Goal: Task Accomplishment & Management: Complete application form

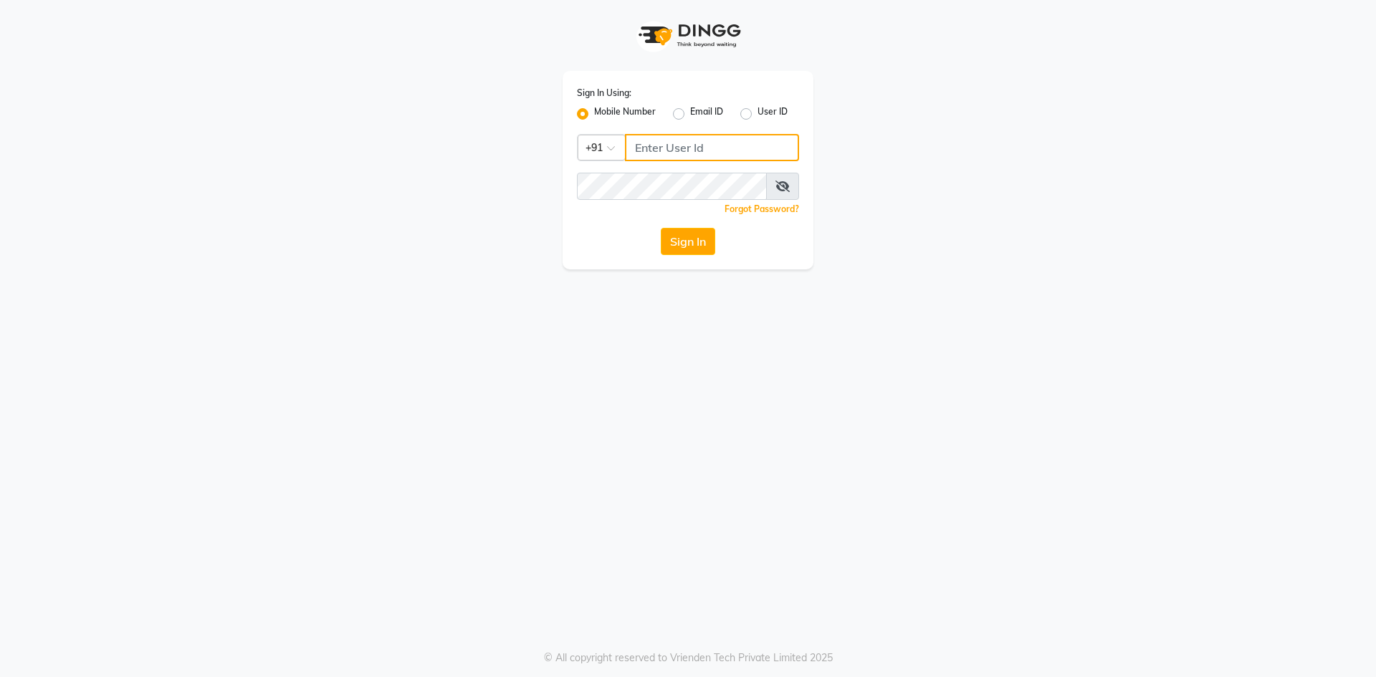
type input "9830755122"
click at [700, 241] on button "Sign In" at bounding box center [688, 241] width 54 height 27
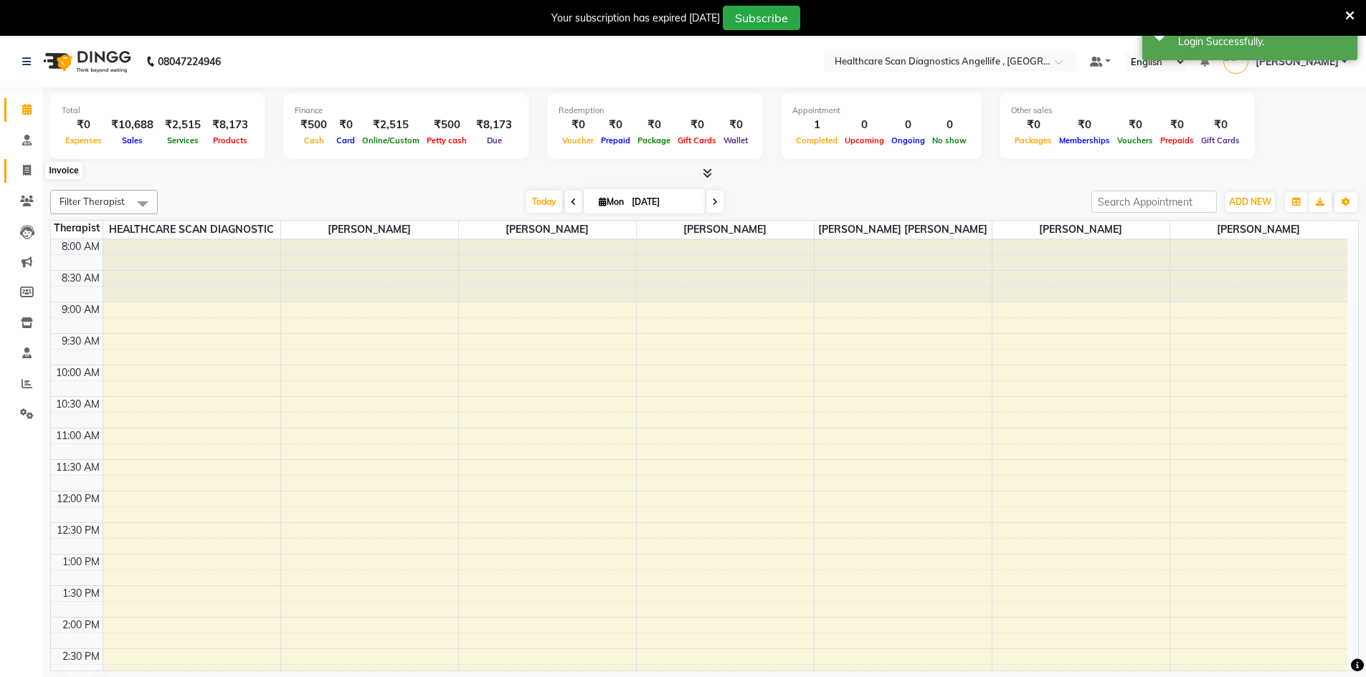
click at [29, 168] on icon at bounding box center [27, 170] width 8 height 11
select select "5671"
select select "service"
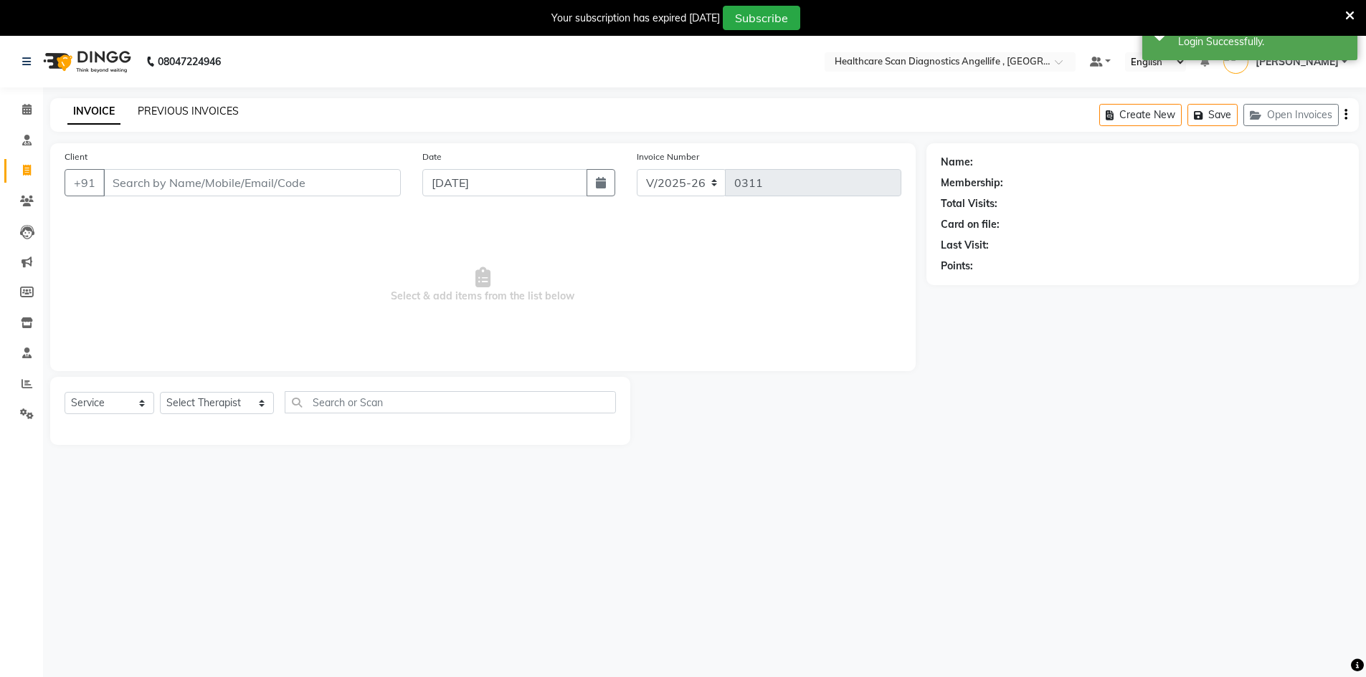
click at [204, 115] on link "PREVIOUS INVOICES" at bounding box center [188, 111] width 101 height 13
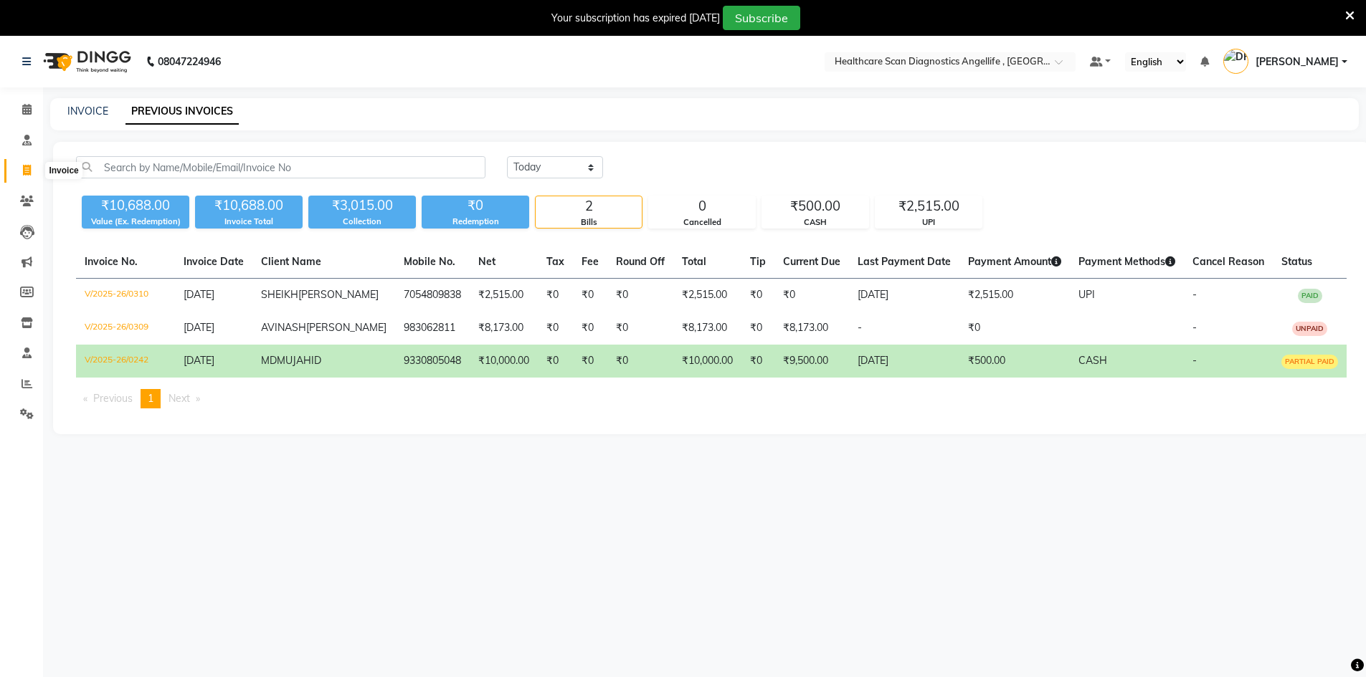
click at [27, 168] on icon at bounding box center [27, 170] width 8 height 11
select select "service"
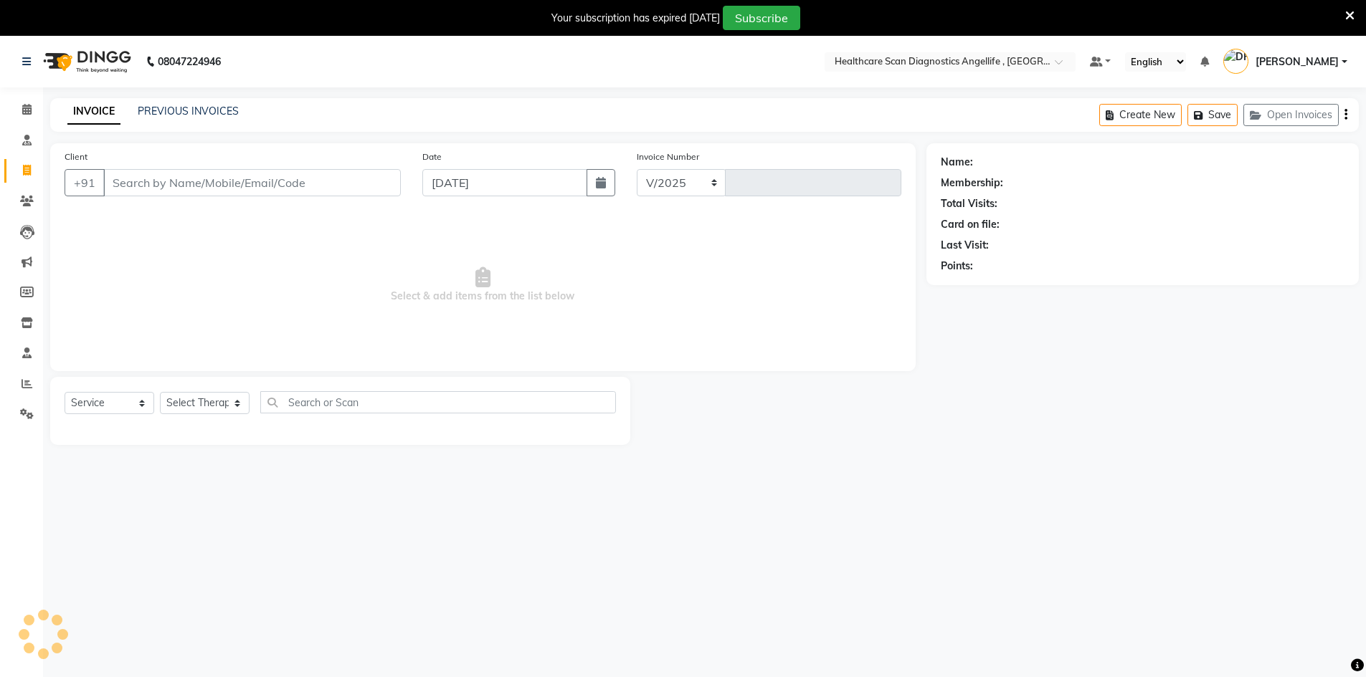
select select "5671"
type input "0311"
click at [27, 168] on icon at bounding box center [27, 170] width 8 height 11
select select "5671"
select select "service"
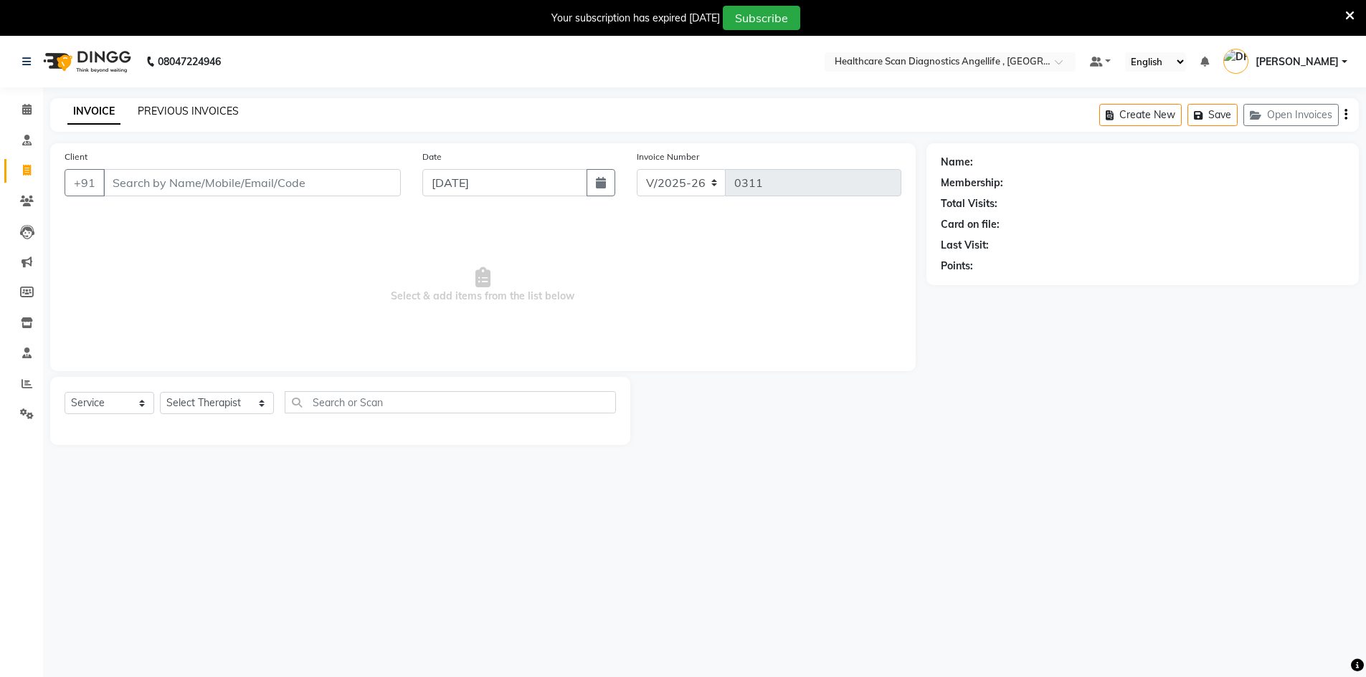
click at [181, 108] on link "PREVIOUS INVOICES" at bounding box center [188, 111] width 101 height 13
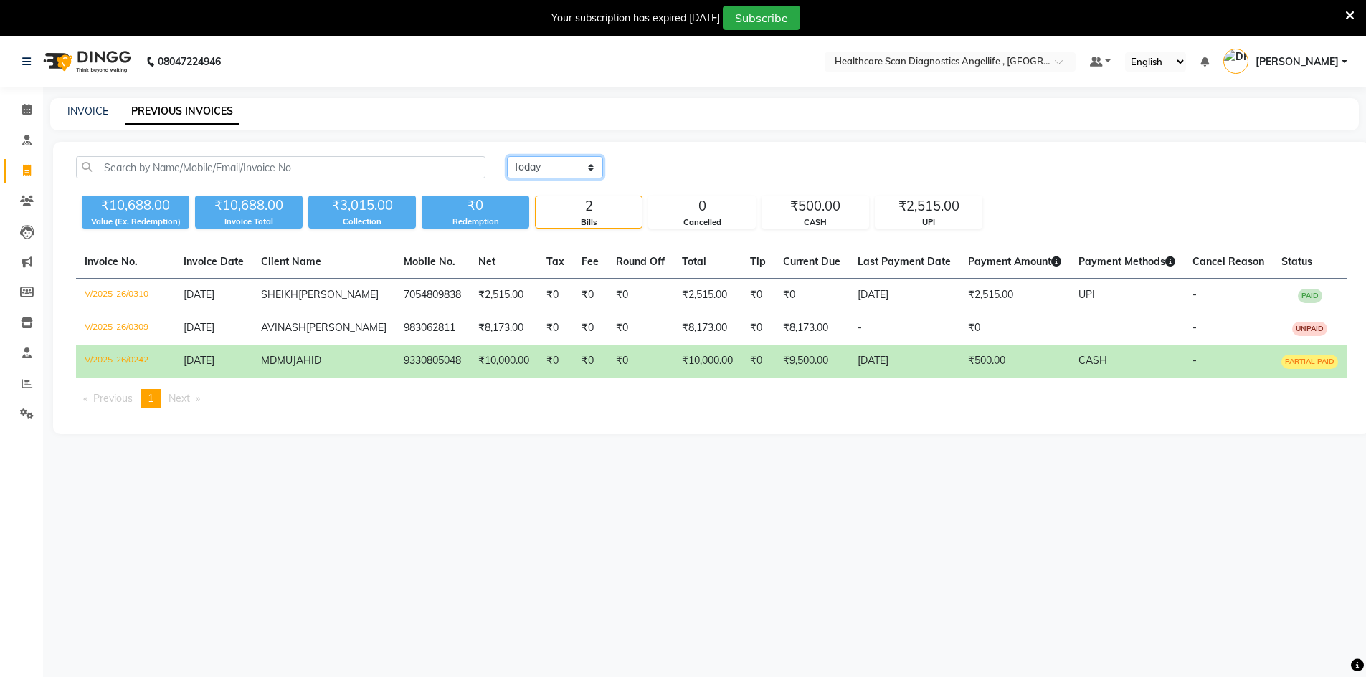
click at [556, 168] on select "[DATE] [DATE] Custom Range" at bounding box center [555, 167] width 96 height 22
select select "[DATE]"
click at [507, 156] on select "[DATE] [DATE] Custom Range" at bounding box center [555, 167] width 96 height 22
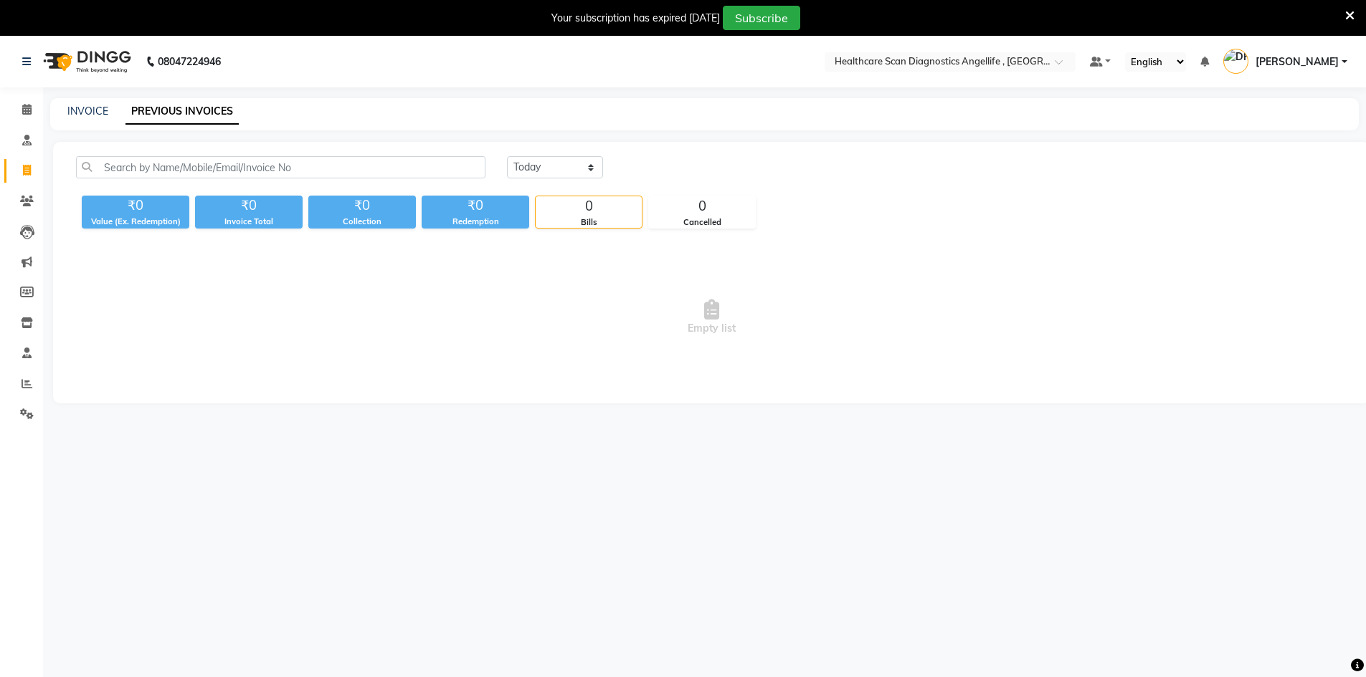
click at [1350, 14] on icon at bounding box center [1349, 15] width 9 height 13
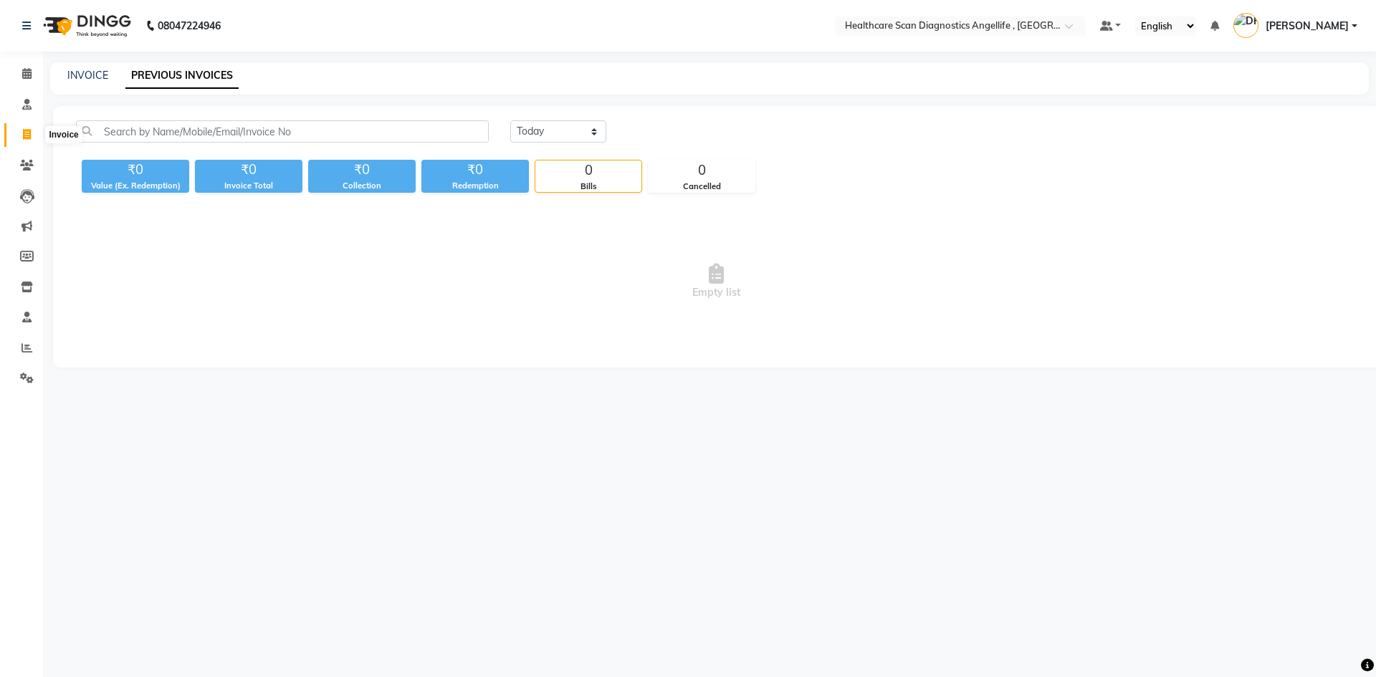
click at [28, 134] on icon at bounding box center [27, 134] width 8 height 11
select select "service"
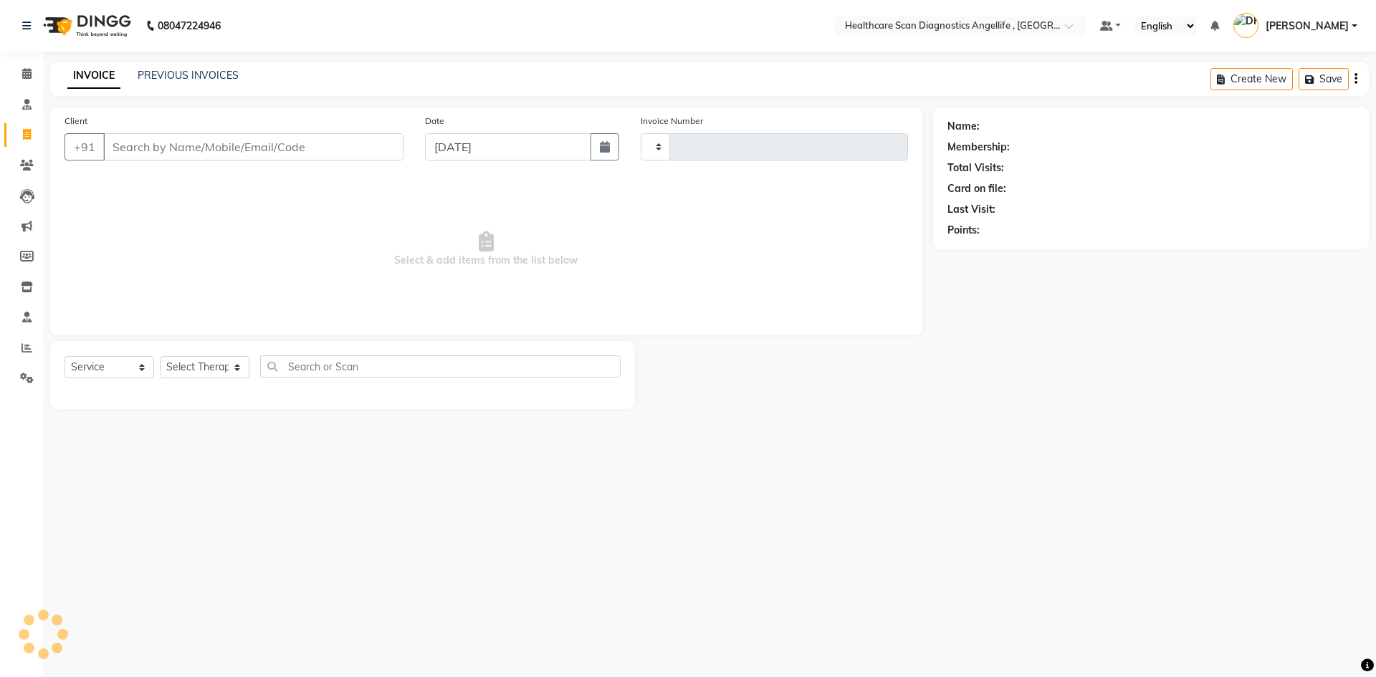
type input "0311"
select select "5671"
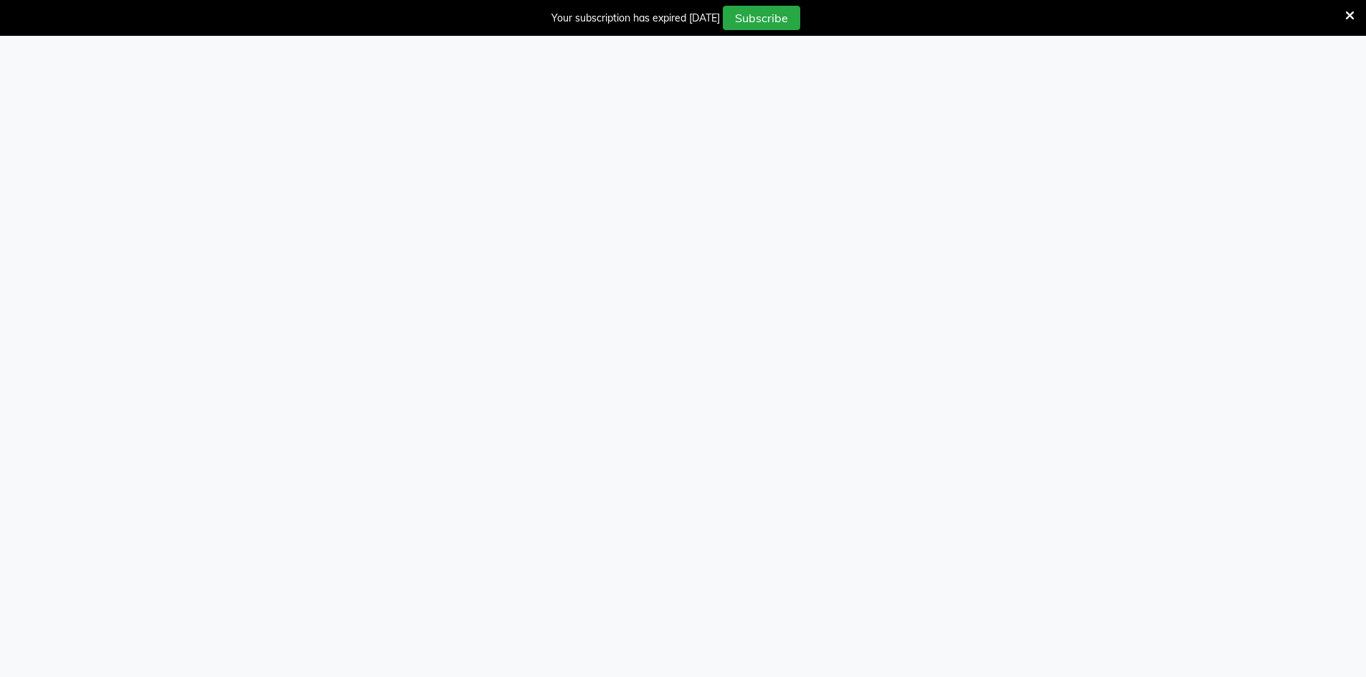
select select "5671"
select select "service"
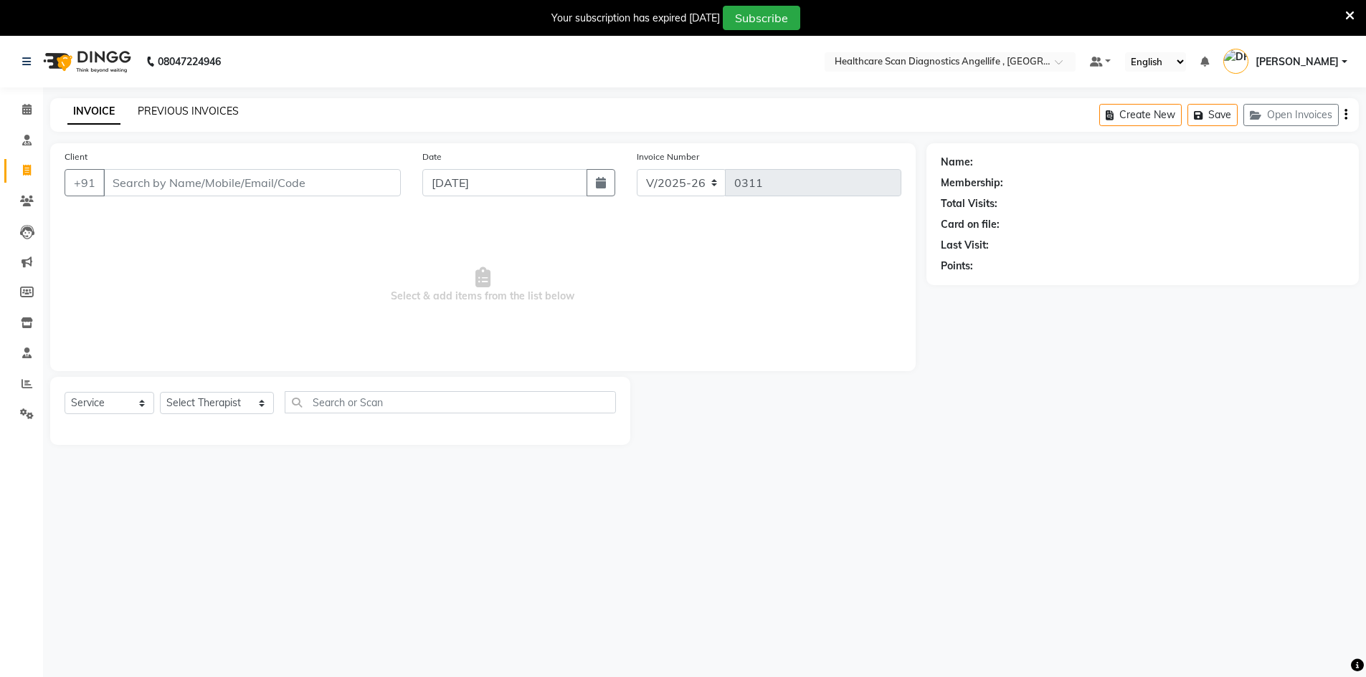
click at [166, 107] on link "PREVIOUS INVOICES" at bounding box center [188, 111] width 101 height 13
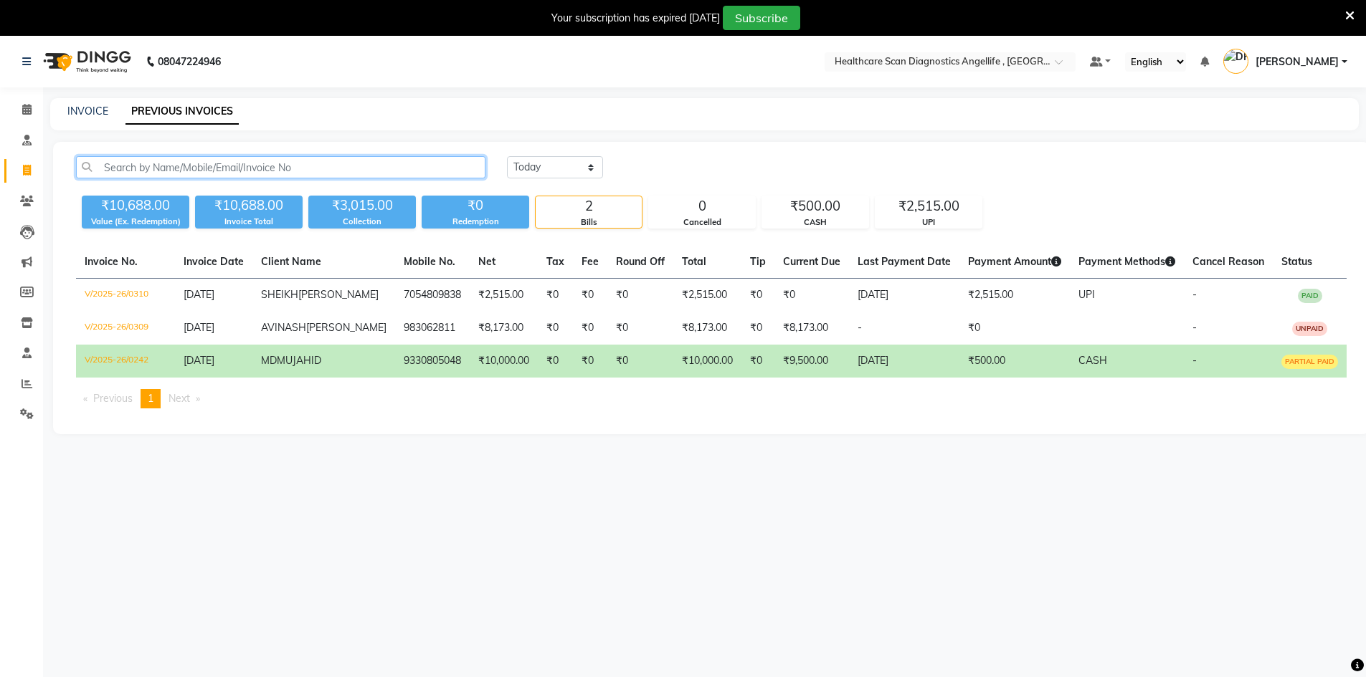
click at [159, 163] on input "text" at bounding box center [280, 167] width 409 height 22
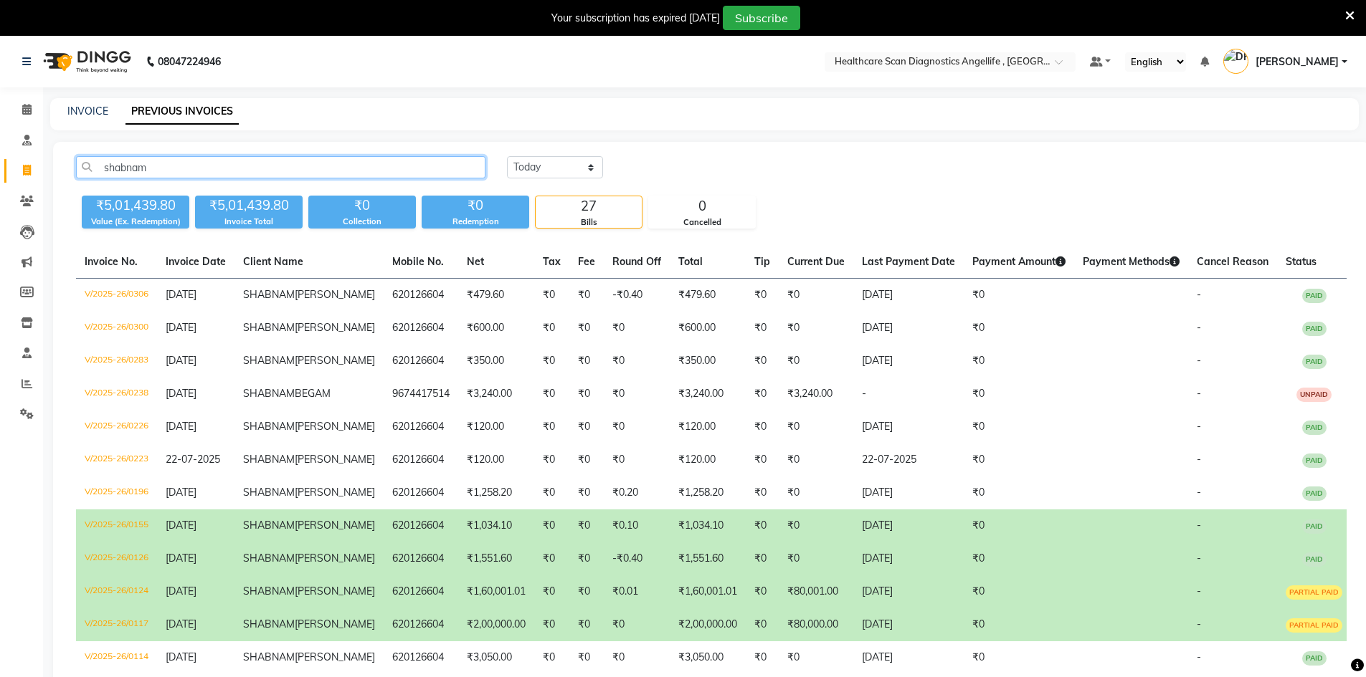
type input "shabnam"
click at [94, 112] on link "INVOICE" at bounding box center [87, 111] width 41 height 13
select select "service"
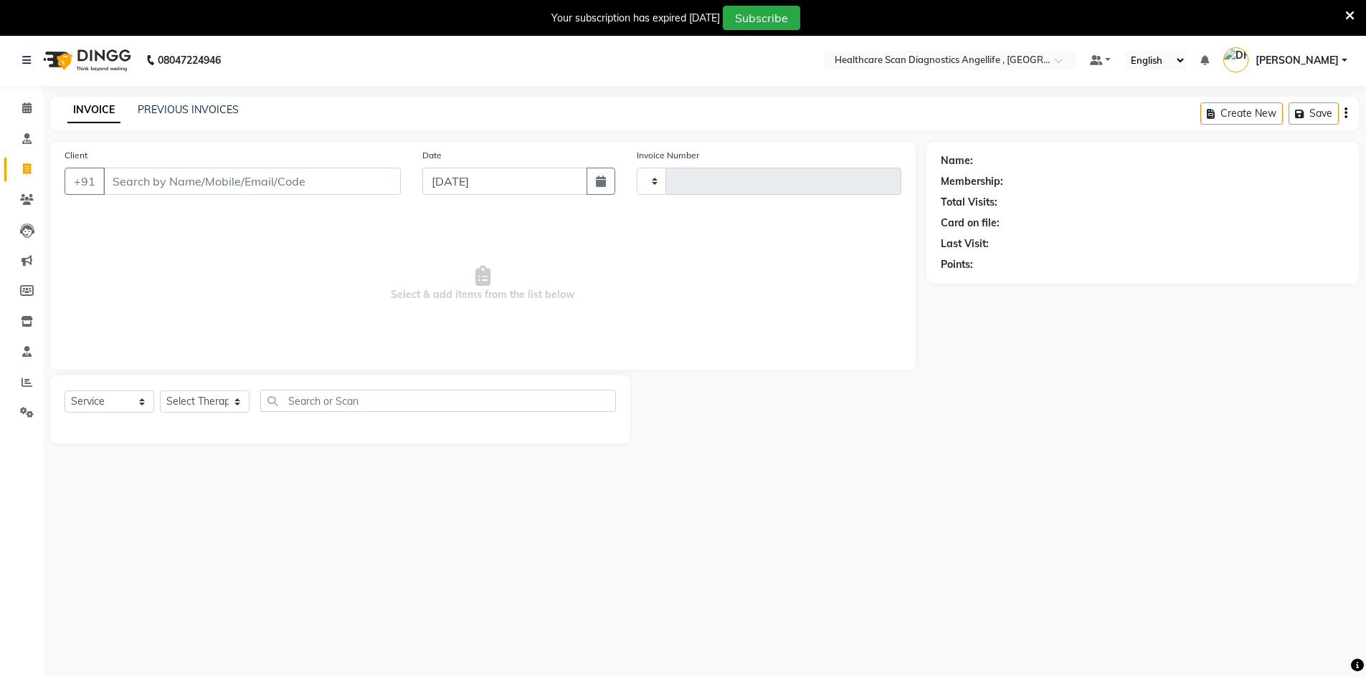
type input "0311"
select select "5671"
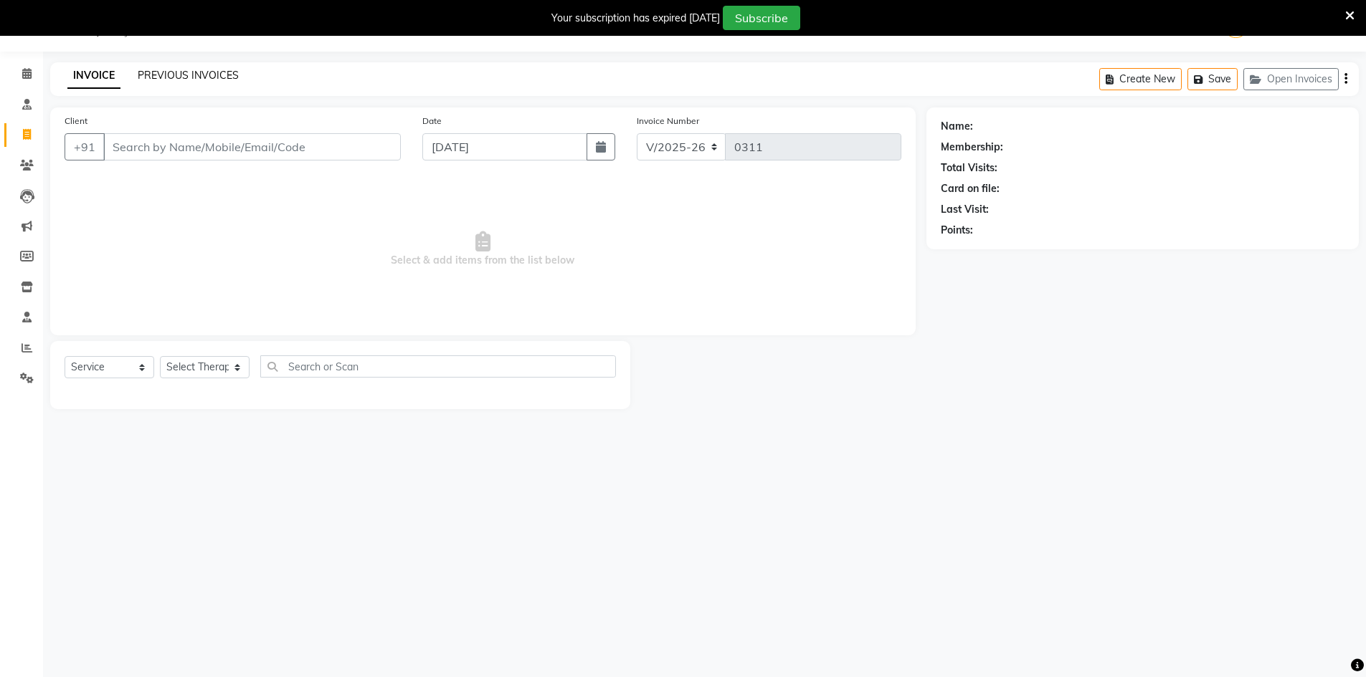
click at [187, 78] on link "PREVIOUS INVOICES" at bounding box center [188, 75] width 101 height 13
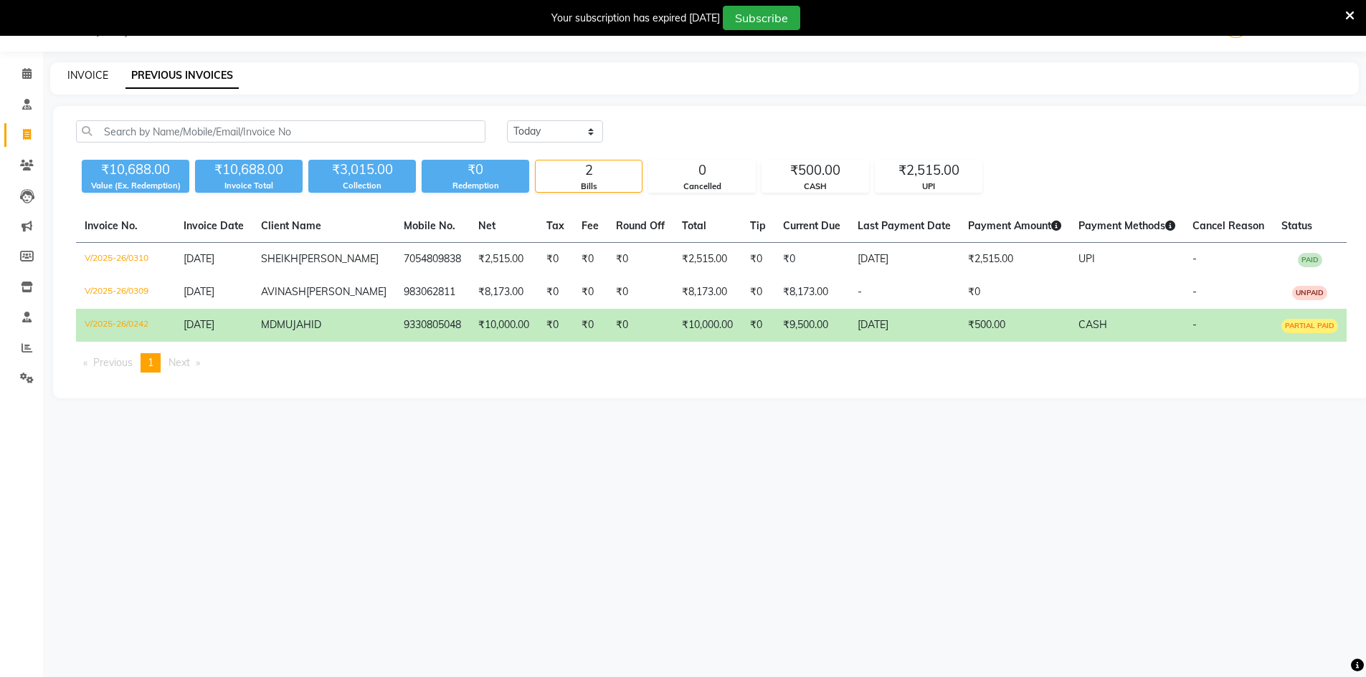
click at [95, 75] on link "INVOICE" at bounding box center [87, 75] width 41 height 13
select select "5671"
select select "service"
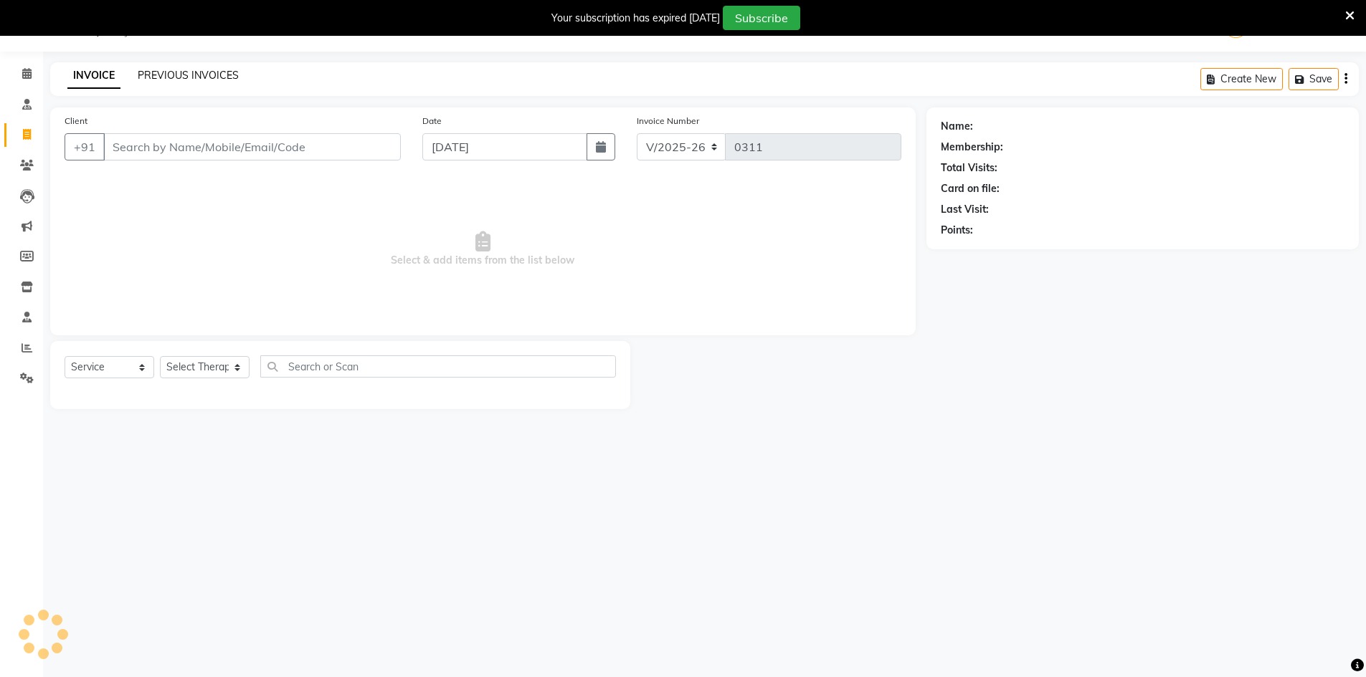
click at [182, 72] on link "PREVIOUS INVOICES" at bounding box center [188, 75] width 101 height 13
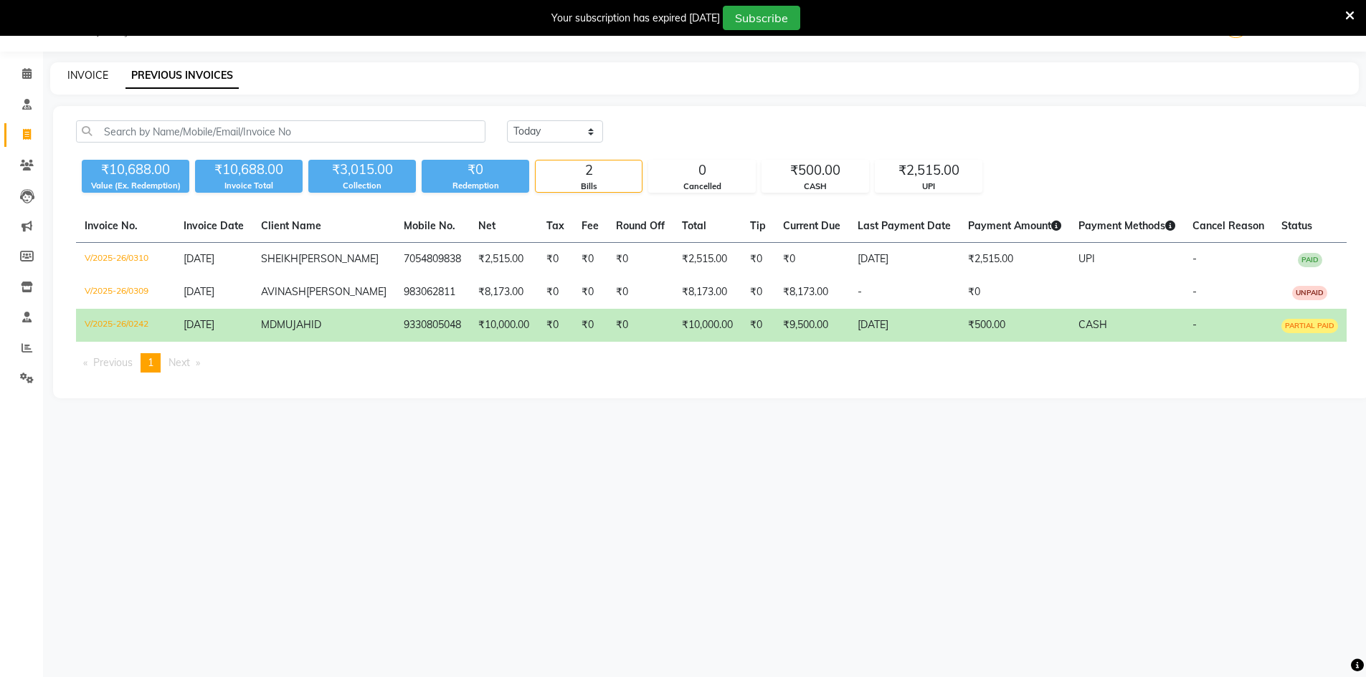
click at [92, 77] on link "INVOICE" at bounding box center [87, 75] width 41 height 13
select select "service"
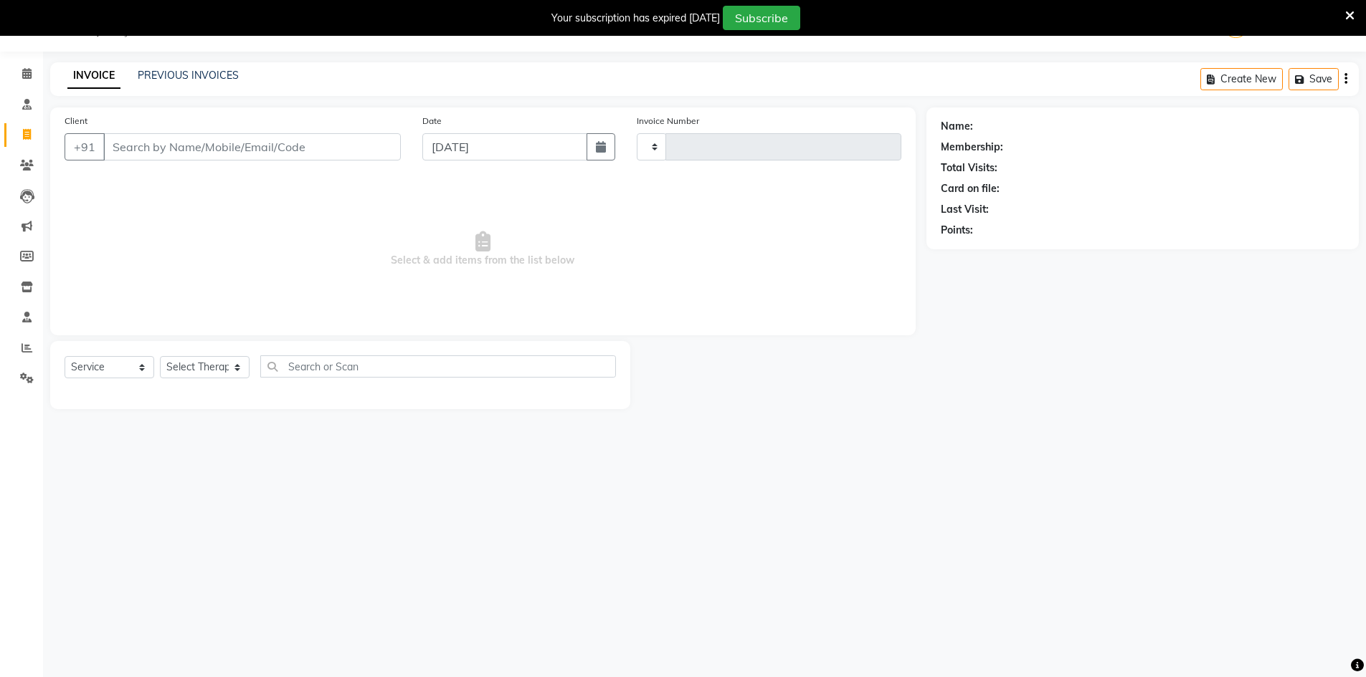
type input "0311"
select select "5671"
click at [192, 71] on link "PREVIOUS INVOICES" at bounding box center [188, 75] width 101 height 13
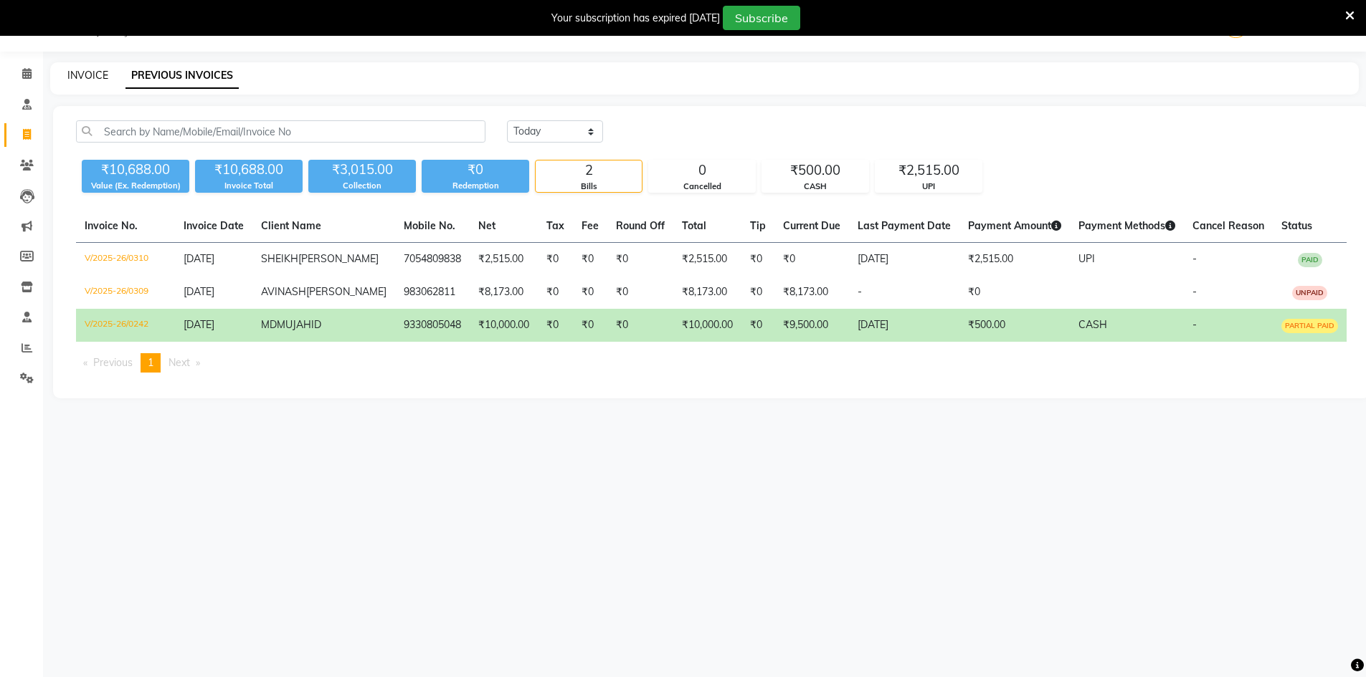
click at [87, 72] on link "INVOICE" at bounding box center [87, 75] width 41 height 13
select select "5671"
select select "service"
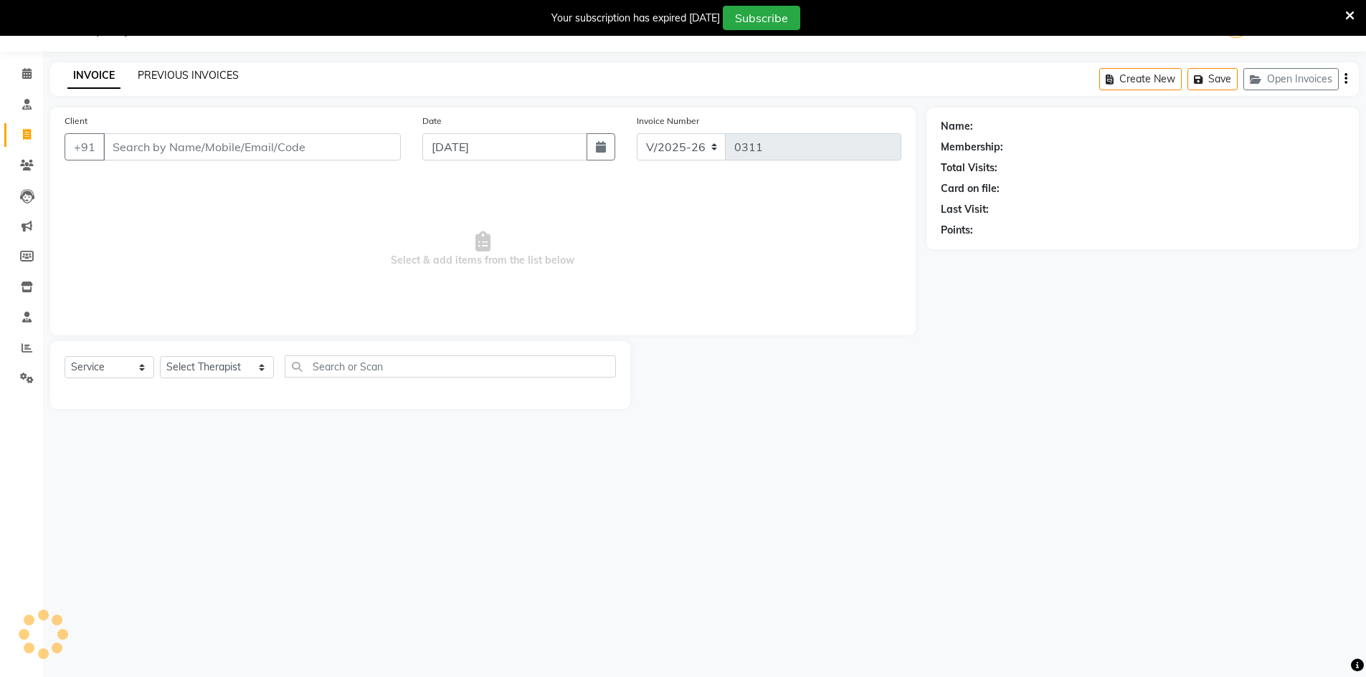
click at [183, 74] on link "PREVIOUS INVOICES" at bounding box center [188, 75] width 101 height 13
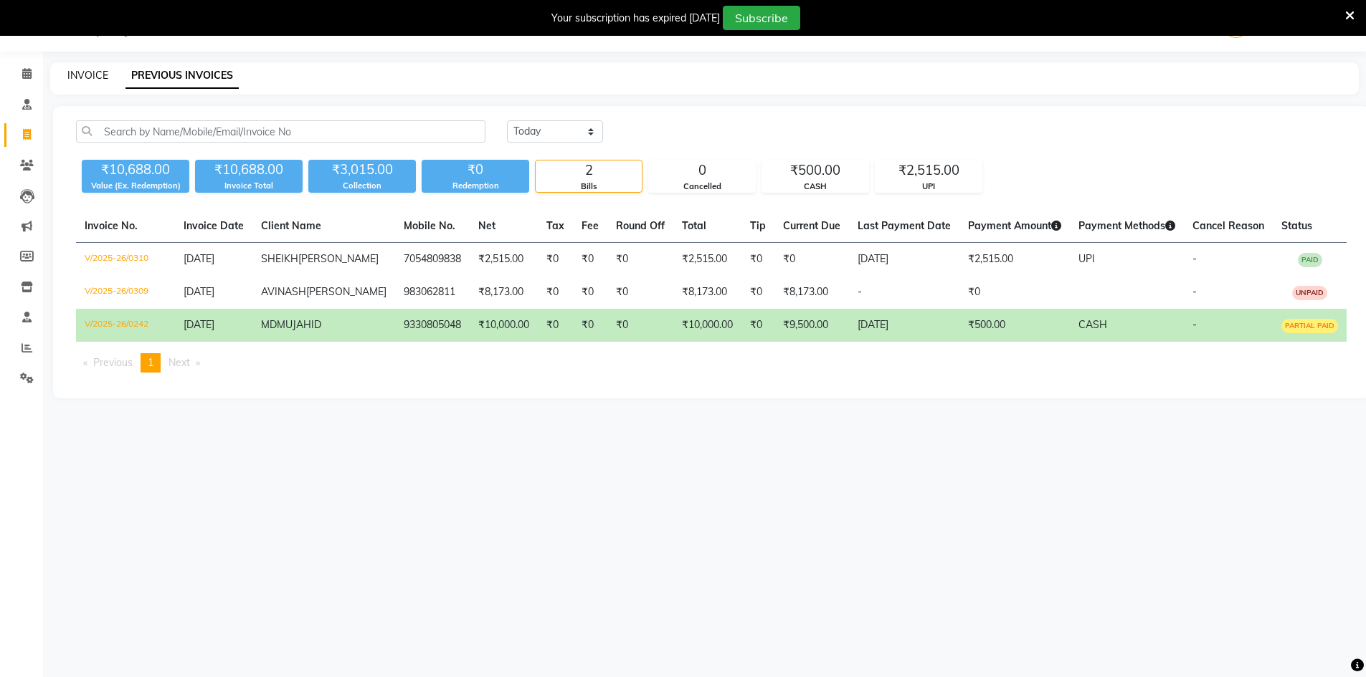
click at [93, 71] on link "INVOICE" at bounding box center [87, 75] width 41 height 13
select select "5671"
select select "service"
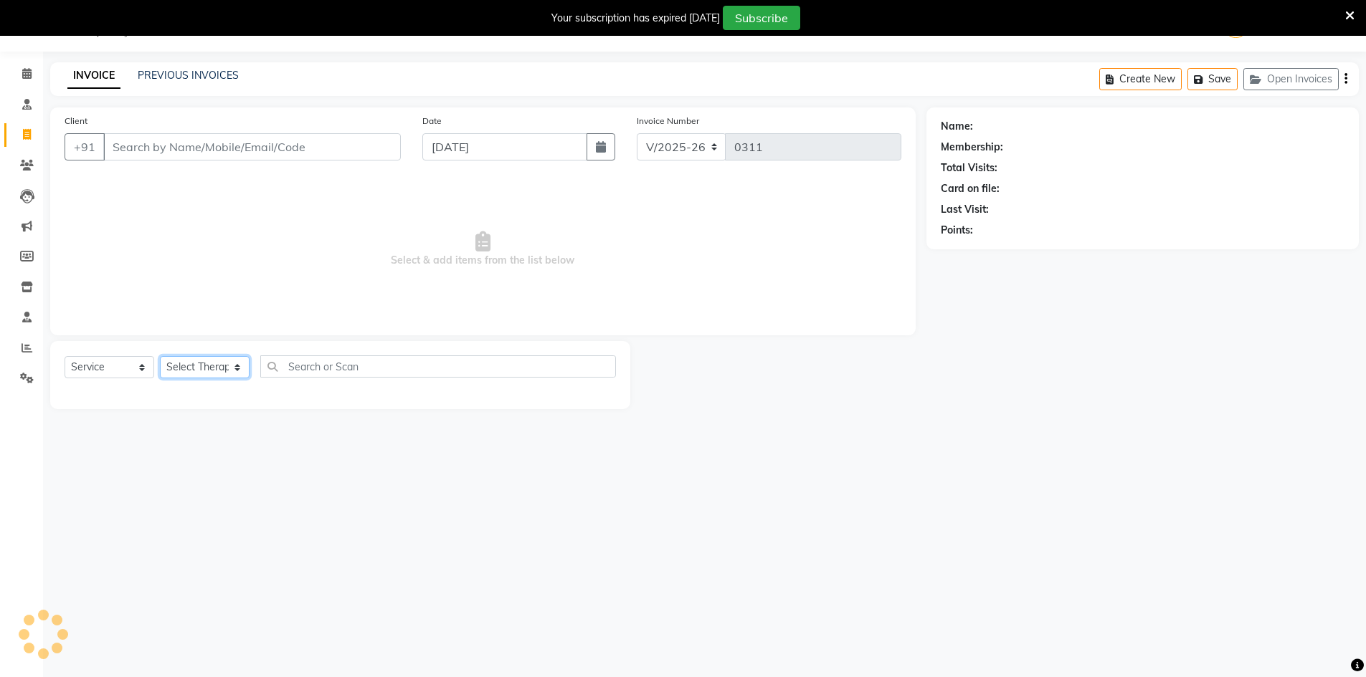
click at [215, 367] on select "Select Therapist" at bounding box center [205, 367] width 90 height 22
click at [225, 366] on select "Select Therapist" at bounding box center [205, 367] width 90 height 22
click at [113, 368] on select "Select Service Product Membership Package Voucher Prepaid Gift Card" at bounding box center [110, 367] width 90 height 22
click at [220, 365] on select "Select Therapist DR AFTAB ALAM DR ARSHAD NADIM DR ROSHNI JAISWAL DR SANCHITA GH…" at bounding box center [217, 367] width 114 height 22
select select "50302"
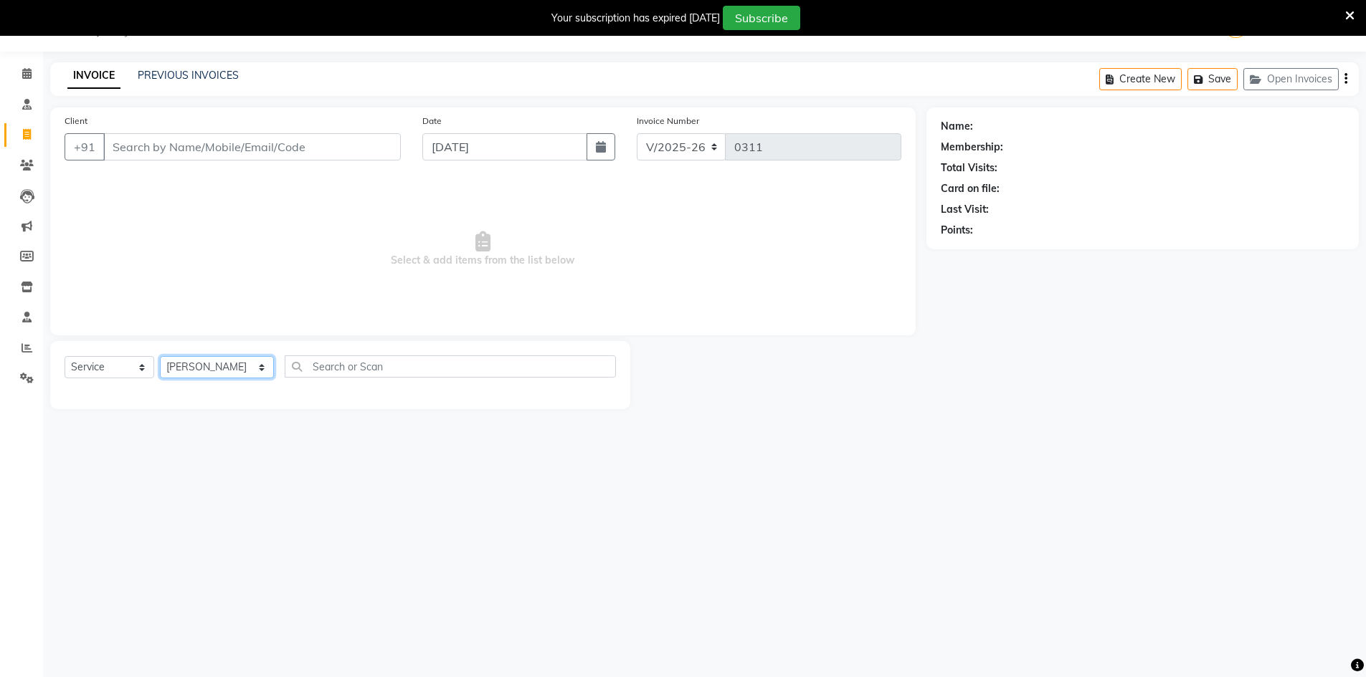
click at [160, 356] on select "Select Therapist DR AFTAB ALAM DR ARSHAD NADIM DR ROSHNI JAISWAL DR SANCHITA GH…" at bounding box center [217, 367] width 114 height 22
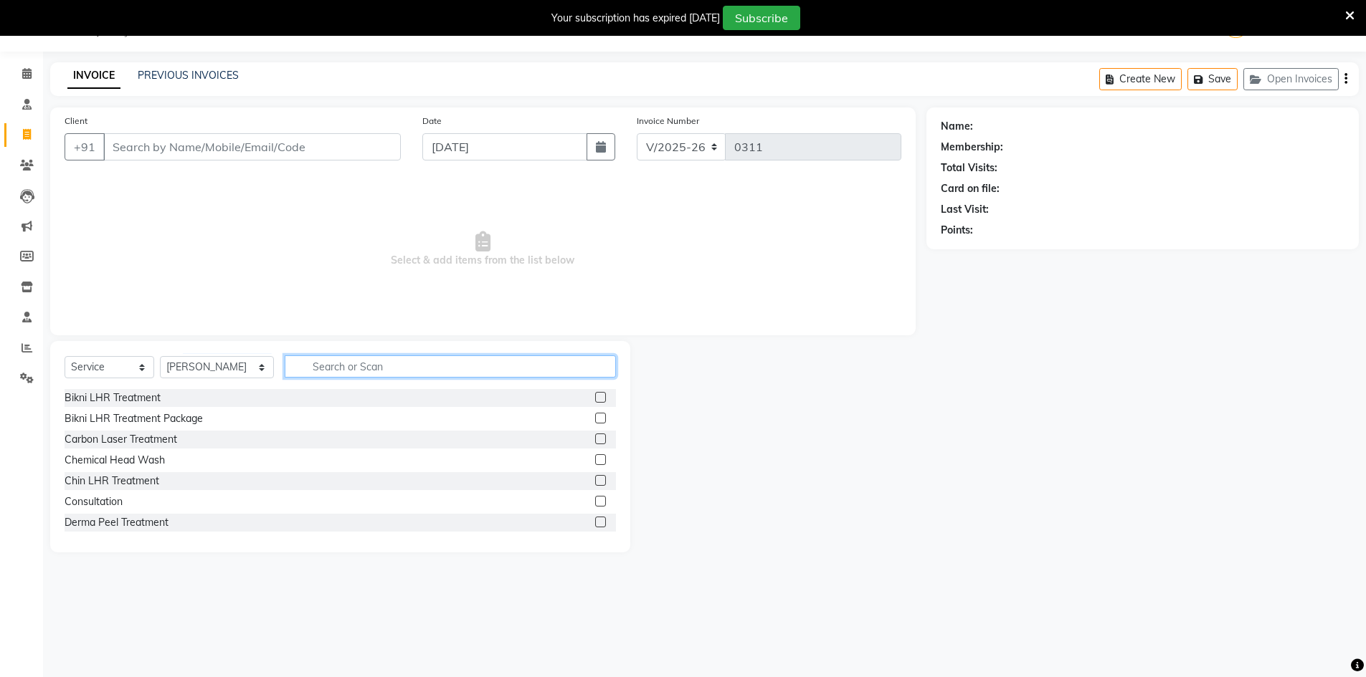
click at [364, 367] on input "text" at bounding box center [450, 367] width 331 height 22
type input "WEI"
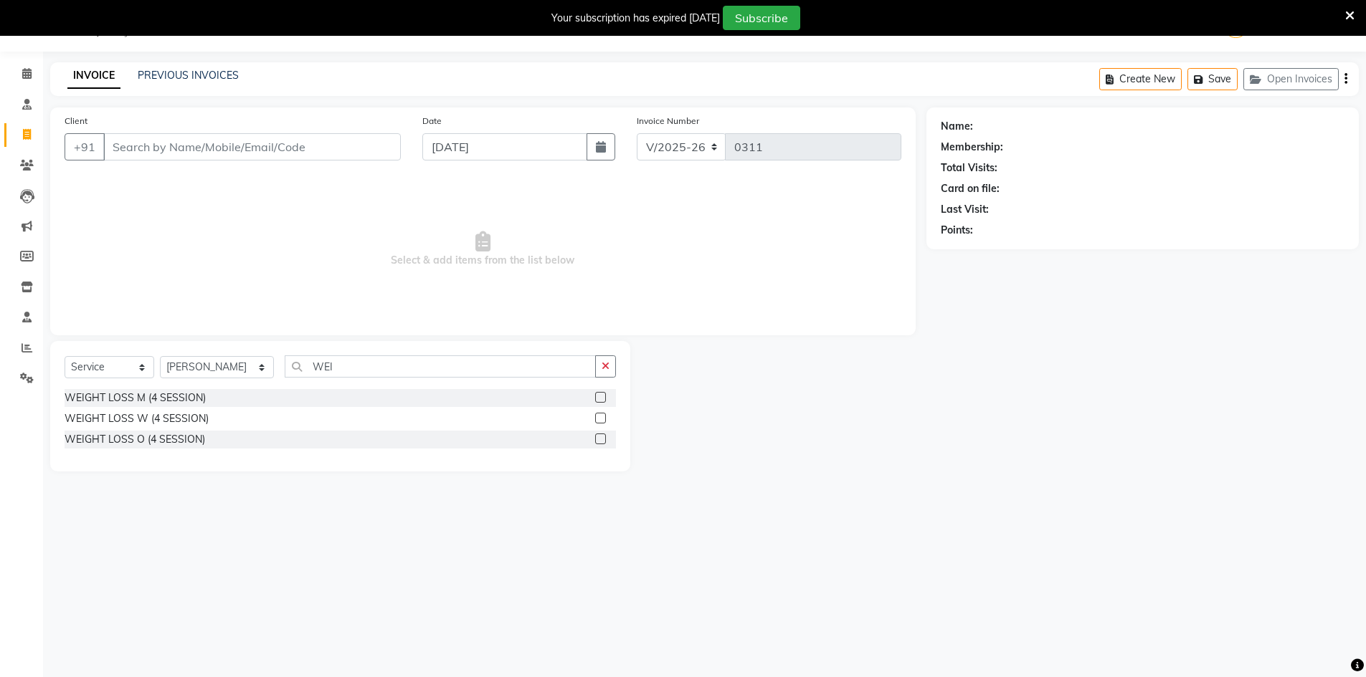
click at [604, 396] on label at bounding box center [600, 397] width 11 height 11
click at [604, 396] on input "checkbox" at bounding box center [599, 398] width 9 height 9
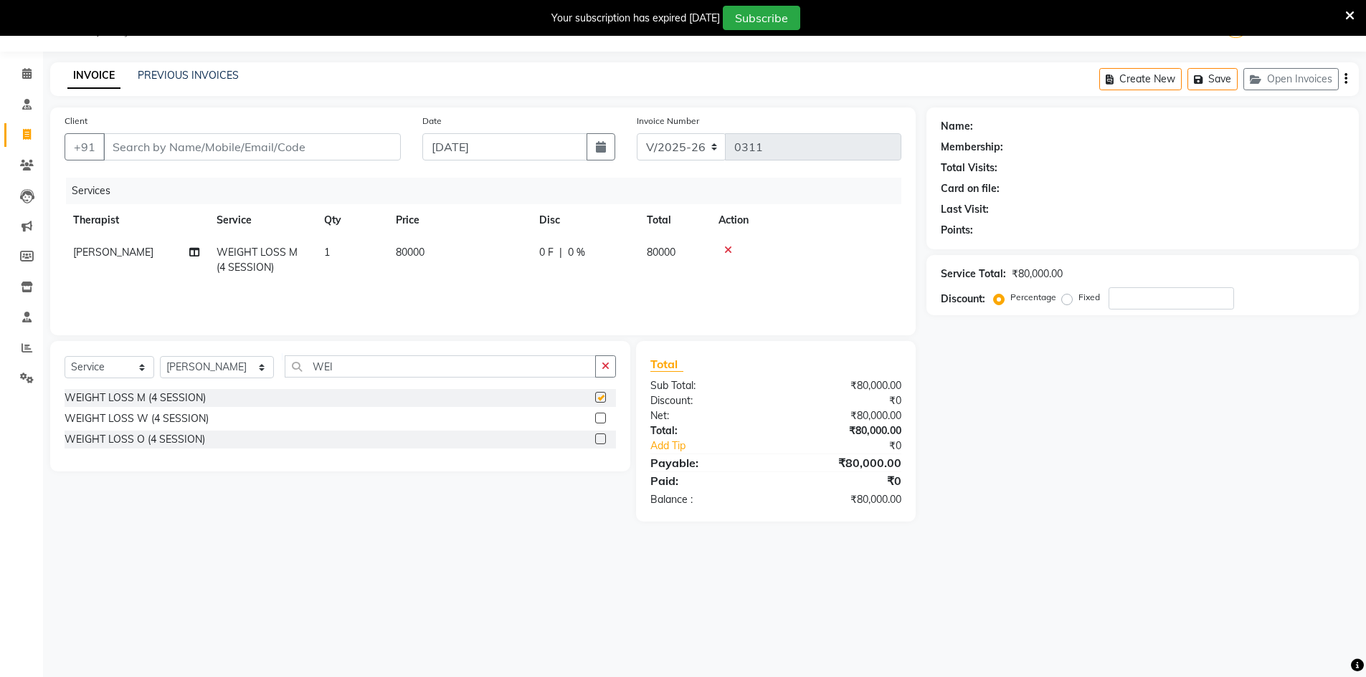
checkbox input "false"
click at [186, 74] on link "PREVIOUS INVOICES" at bounding box center [188, 75] width 101 height 13
